Goal: Obtain resource: Obtain resource

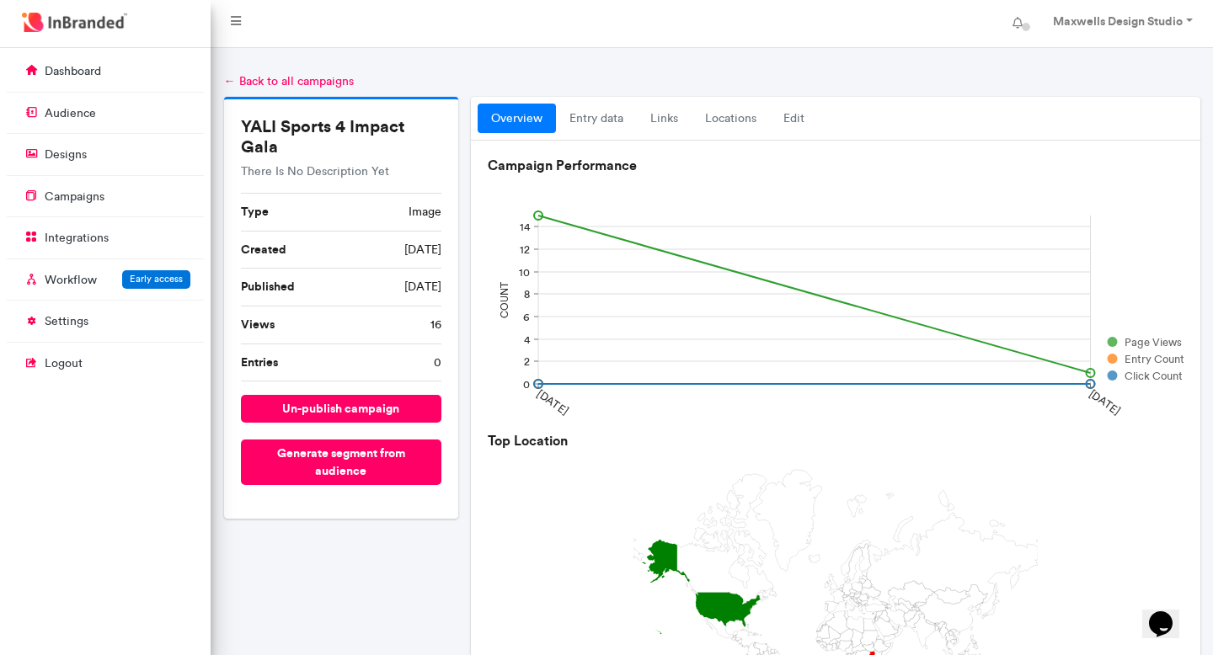
scroll to position [8, 1]
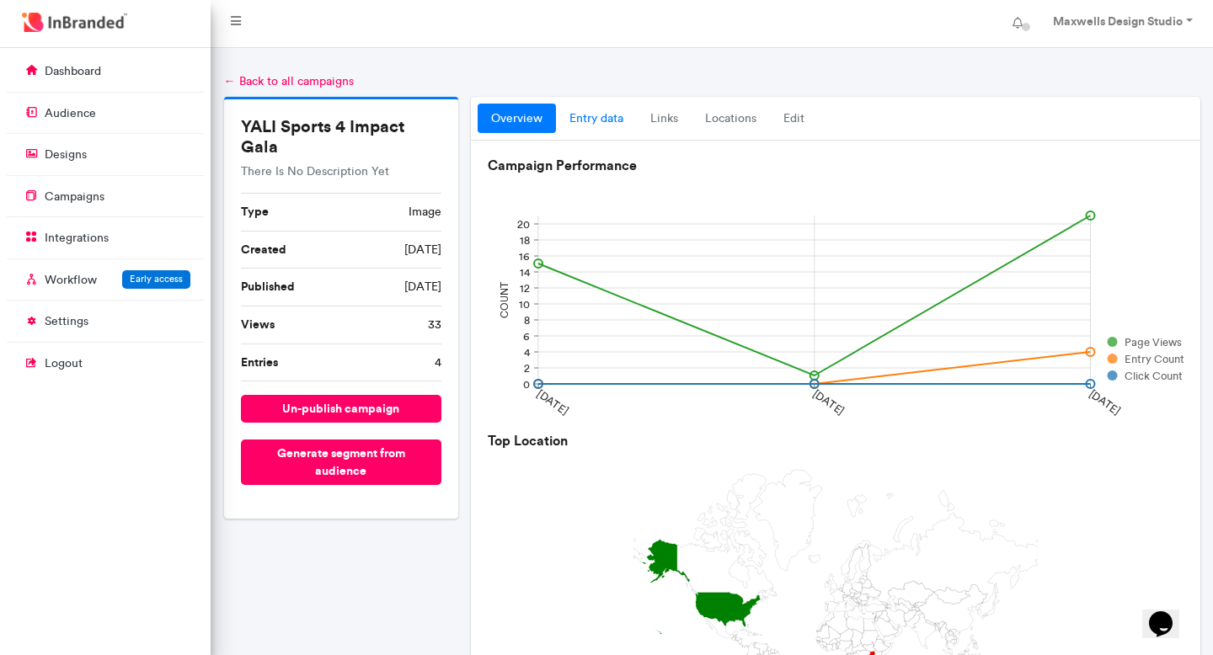
click at [596, 116] on link "entry data" at bounding box center [596, 119] width 81 height 30
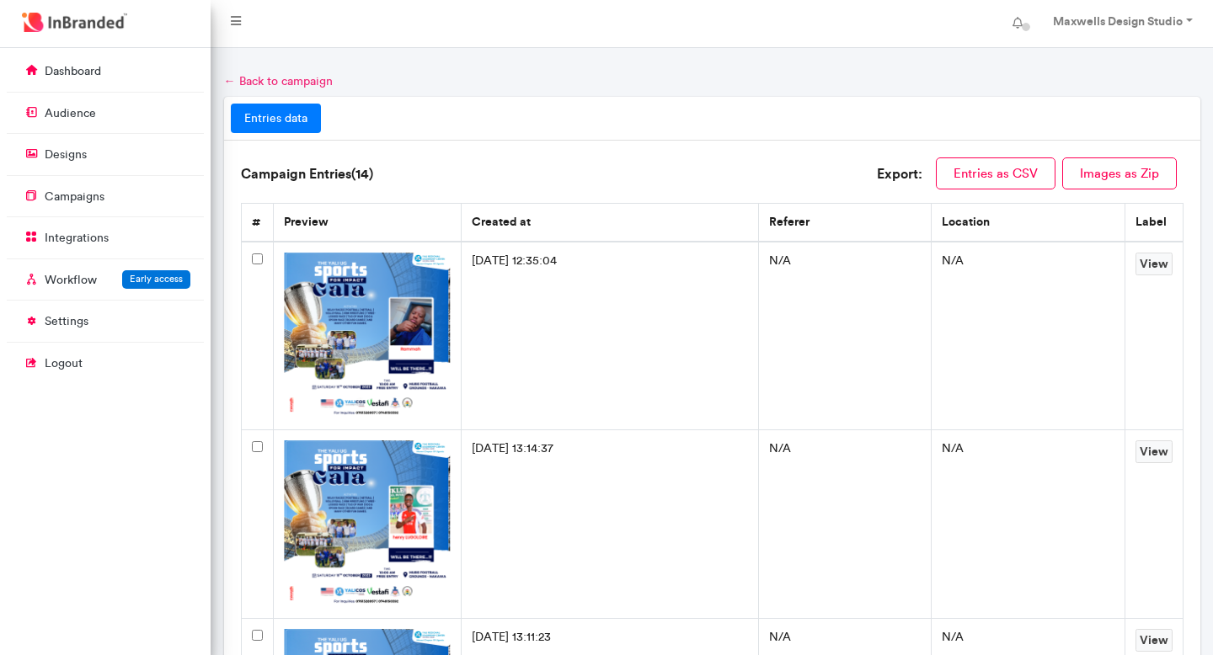
click at [238, 76] on link "← Back to campaign" at bounding box center [278, 81] width 109 height 14
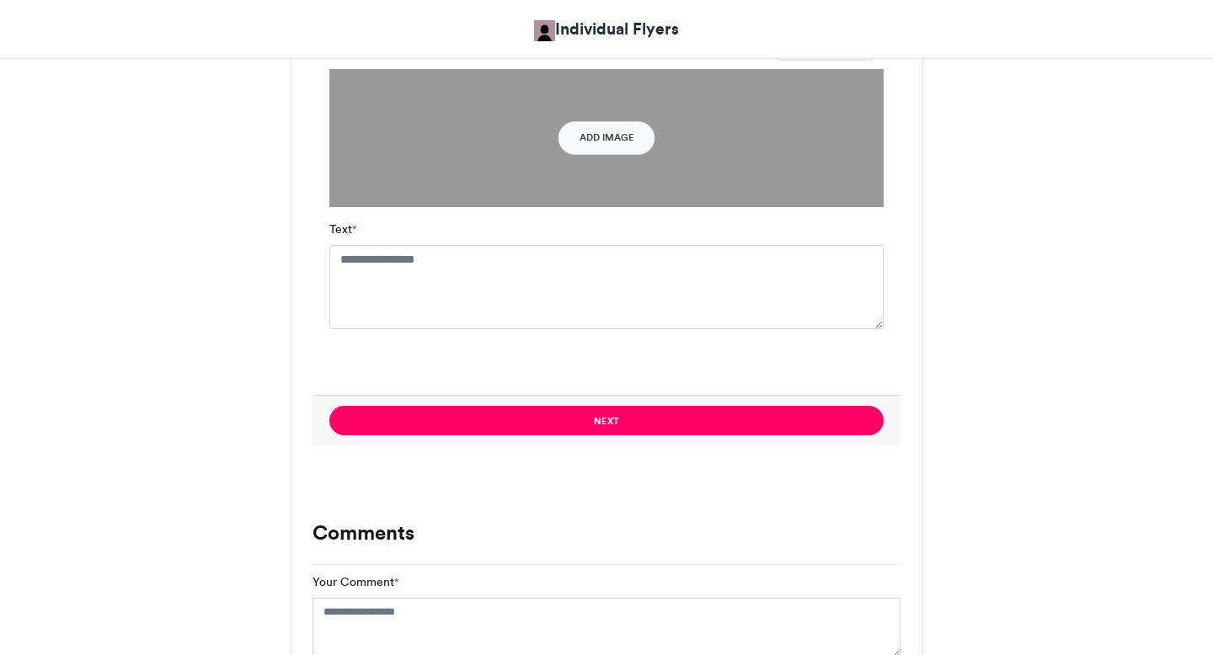
scroll to position [1214, 0]
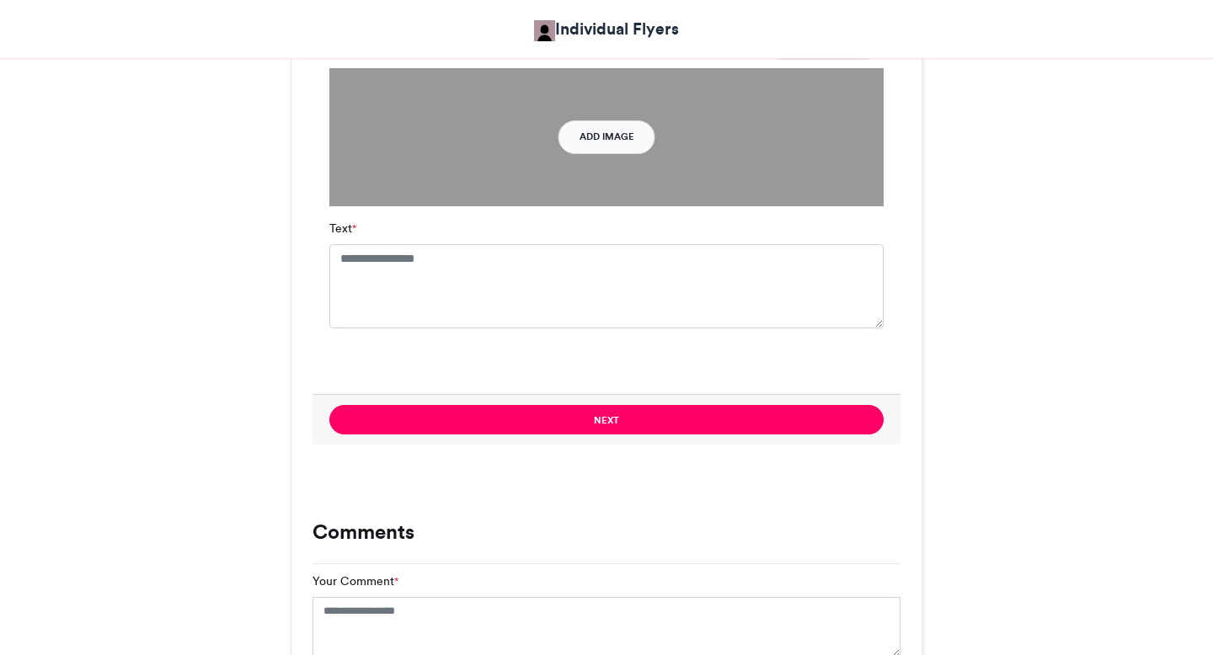
click at [611, 123] on button "Add Image" at bounding box center [607, 137] width 97 height 34
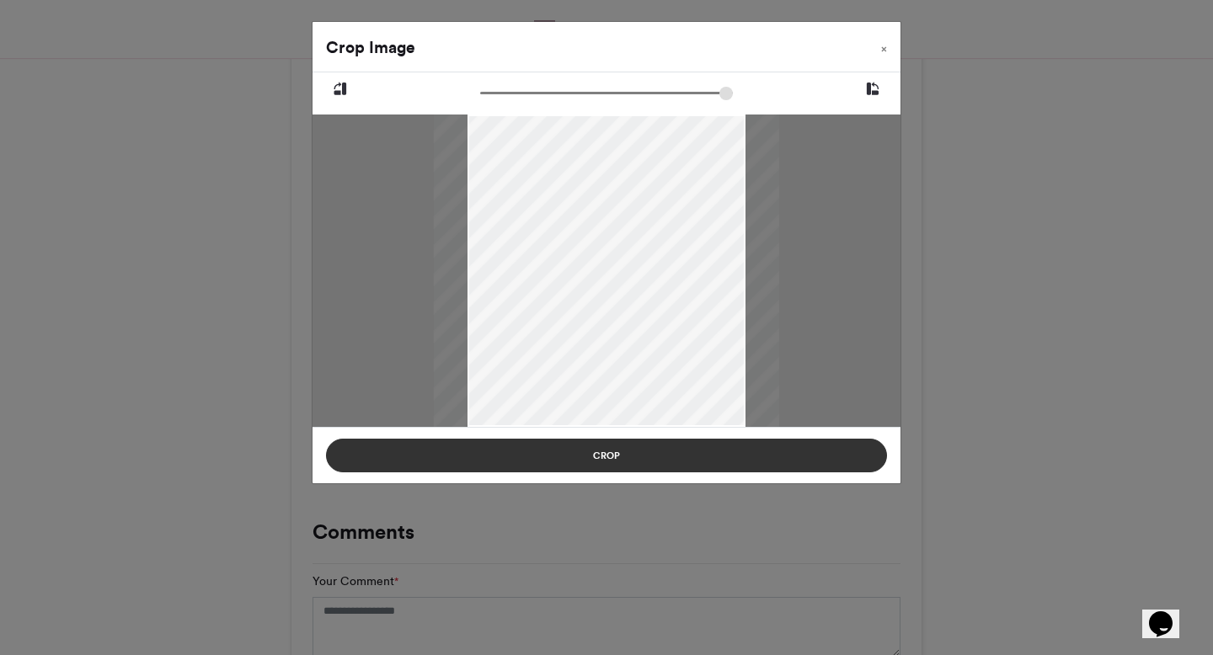
click at [619, 456] on button "Crop" at bounding box center [606, 456] width 561 height 34
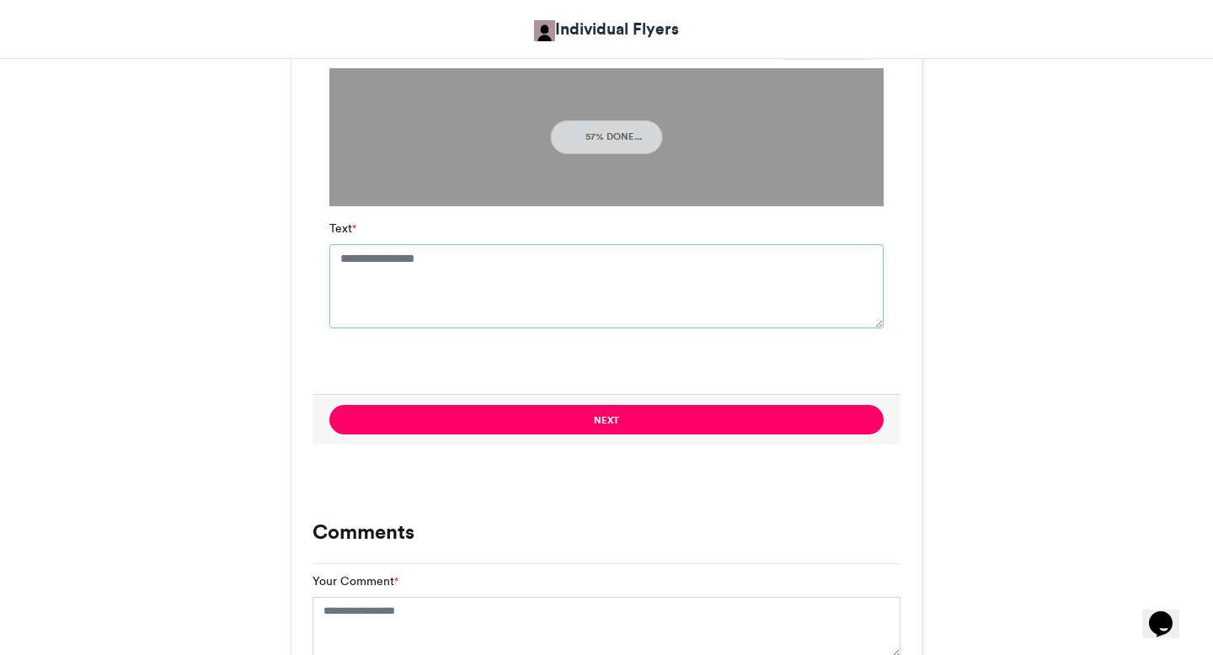
click at [489, 275] on textarea "Text *" at bounding box center [606, 286] width 554 height 84
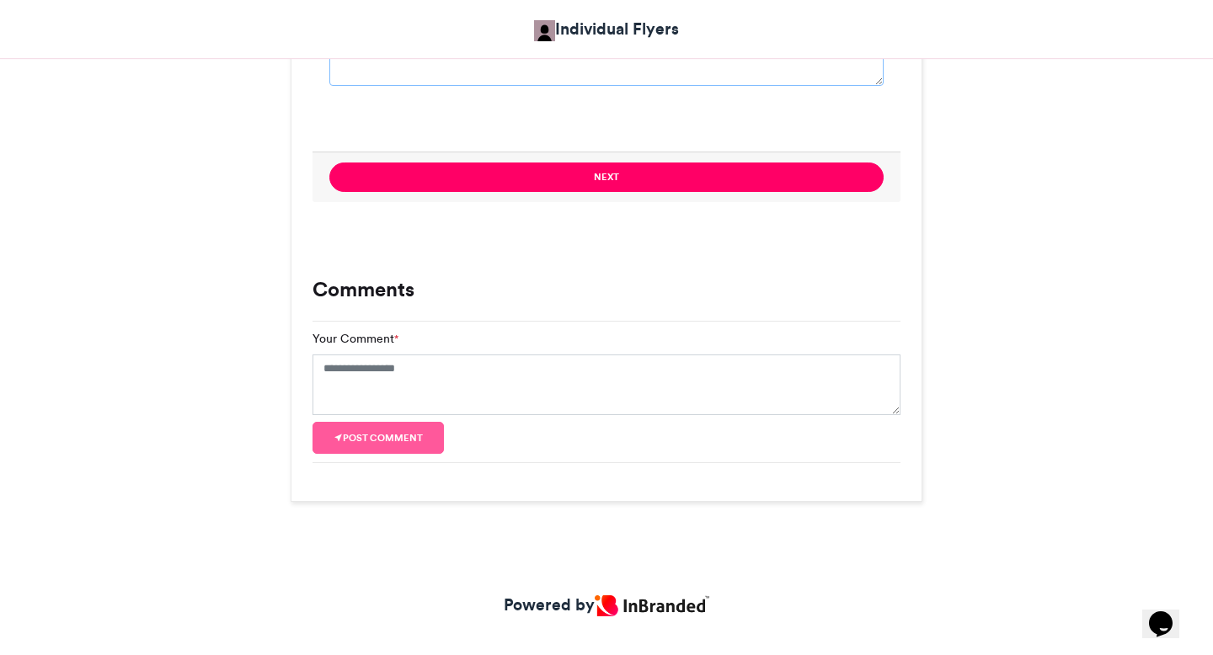
scroll to position [1474, 0]
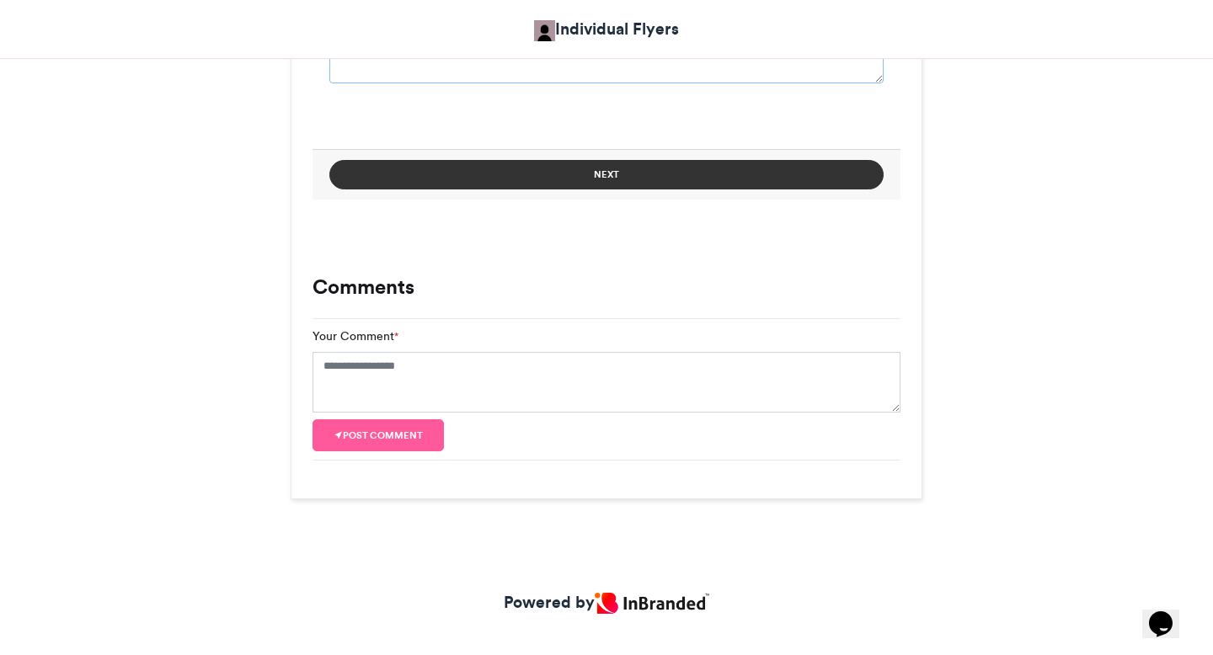
type textarea "**** ********"
click at [618, 183] on button "Next" at bounding box center [606, 174] width 554 height 29
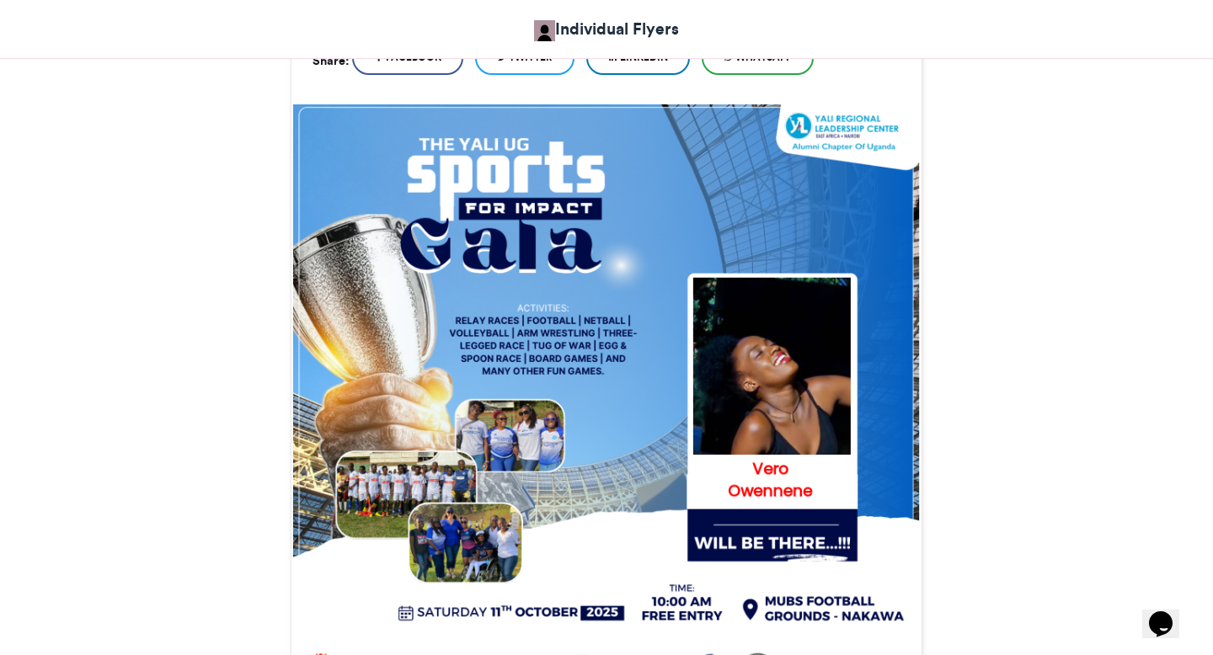
scroll to position [1039, 0]
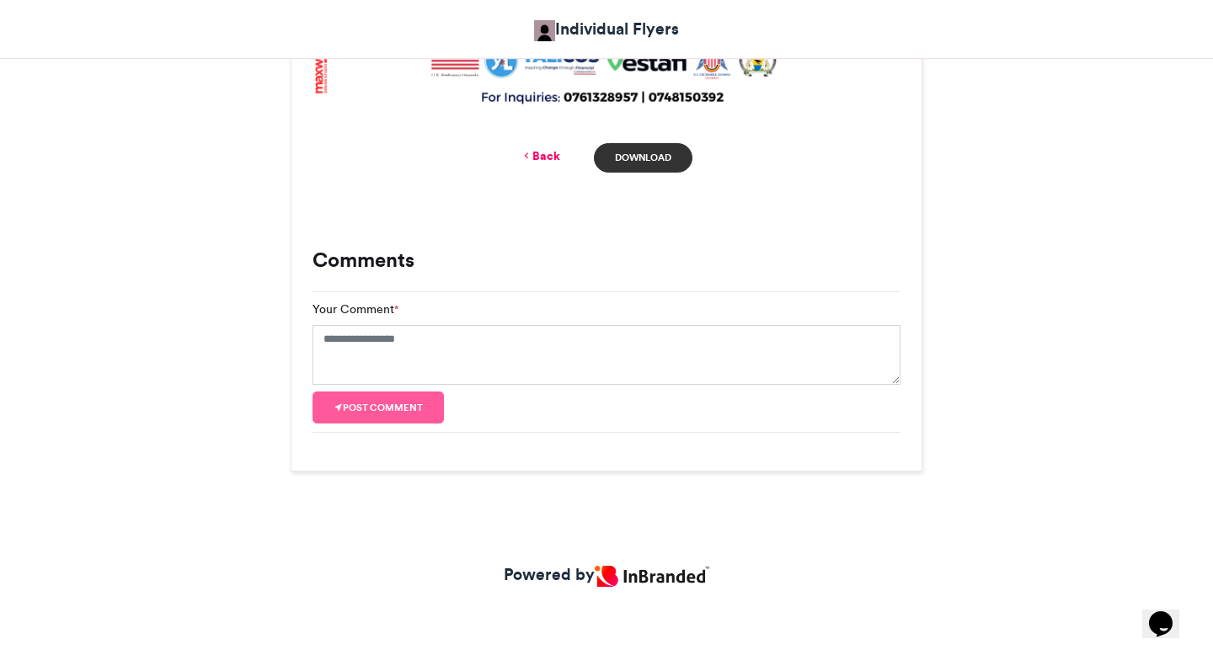
click at [627, 161] on link "Download" at bounding box center [643, 157] width 99 height 29
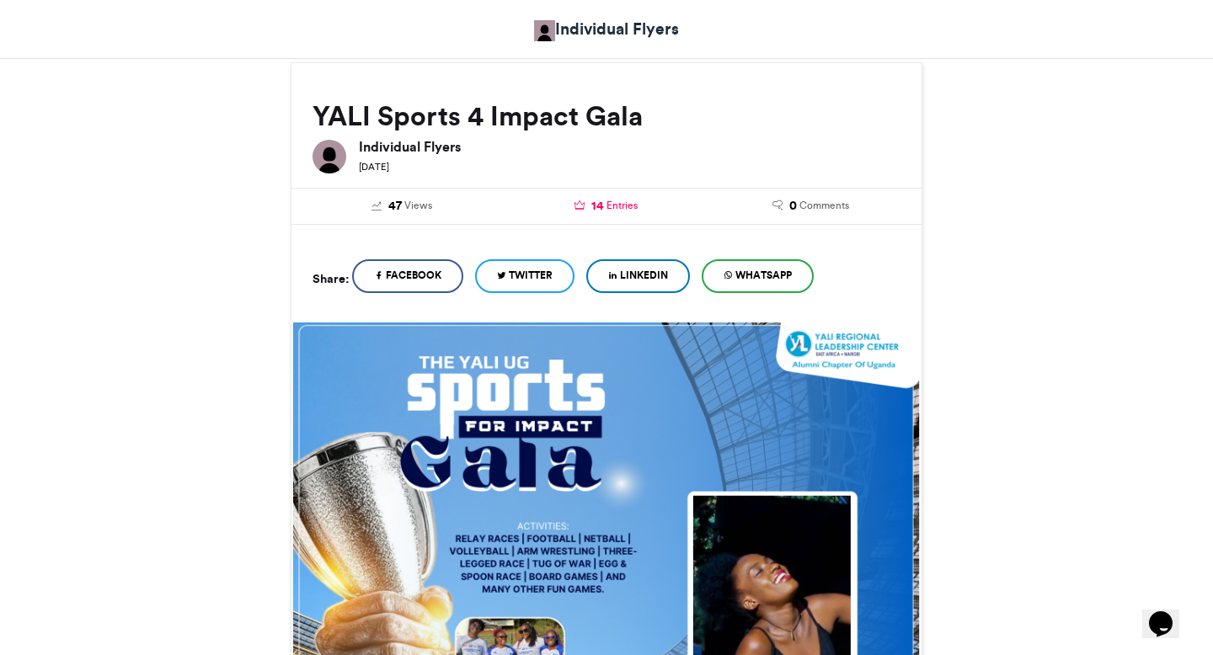
scroll to position [0, 0]
